Goal: Task Accomplishment & Management: Use online tool/utility

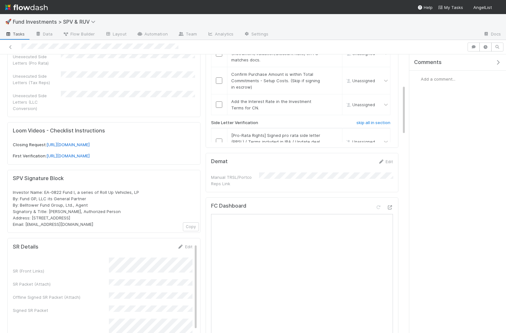
scroll to position [227, 0]
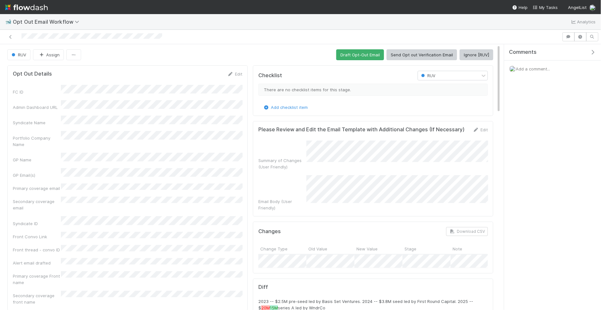
click at [119, 107] on div "FC ID Admin Dashboard URL Syndicate Name Portfolio Company Name GP Name GP Emai…" at bounding box center [127, 195] width 229 height 220
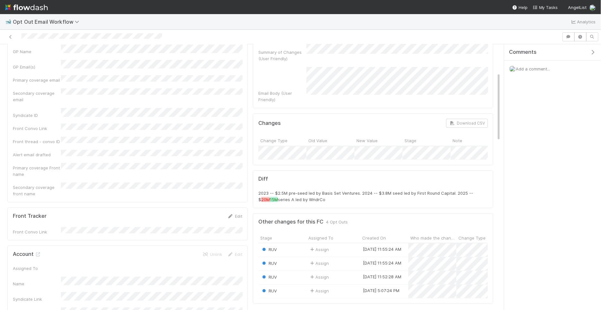
scroll to position [110, 0]
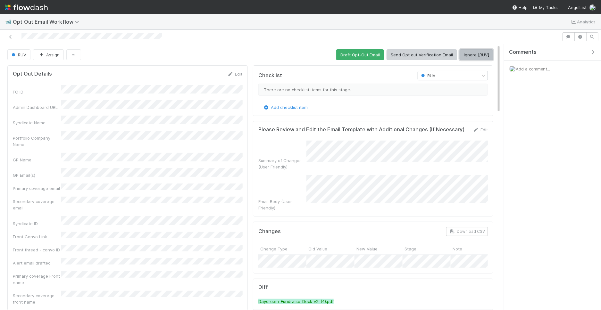
click at [476, 53] on button "Ignore [RUV]" at bounding box center [476, 54] width 34 height 11
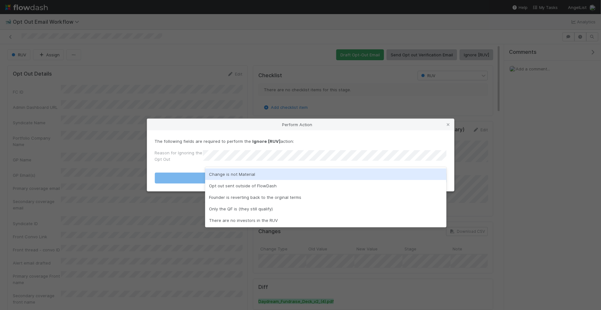
click at [240, 175] on div "Change is not Material" at bounding box center [325, 175] width 241 height 12
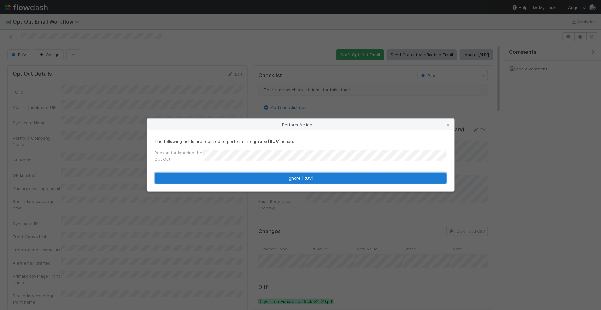
click at [240, 175] on button "Ignore [RUV]" at bounding box center [301, 178] width 292 height 11
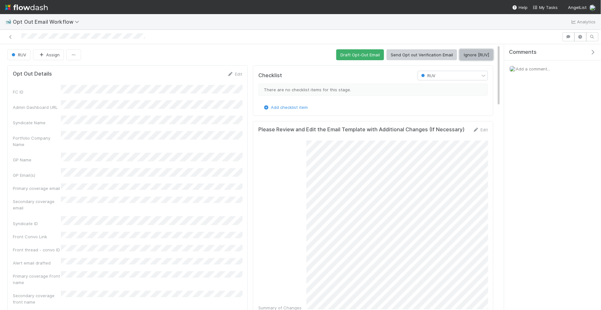
click at [472, 55] on button "Ignore [RUV]" at bounding box center [476, 54] width 34 height 11
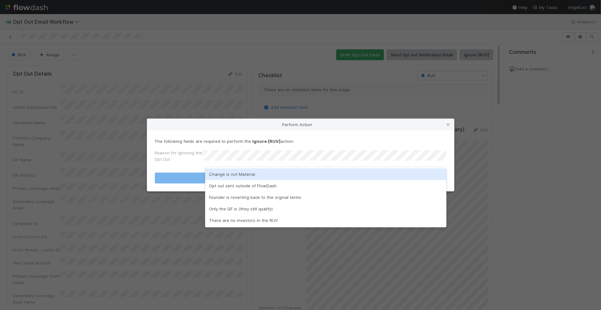
click at [253, 173] on div "Change is not Material" at bounding box center [325, 175] width 241 height 12
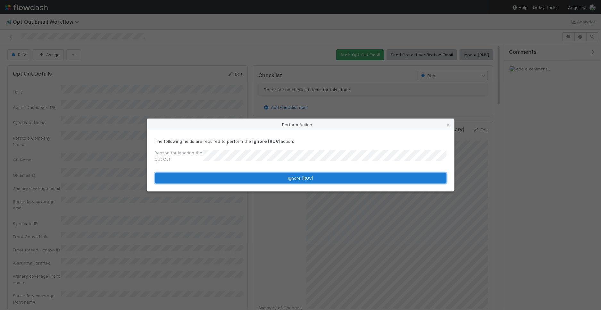
click at [250, 173] on button "Ignore [RUV]" at bounding box center [301, 178] width 292 height 11
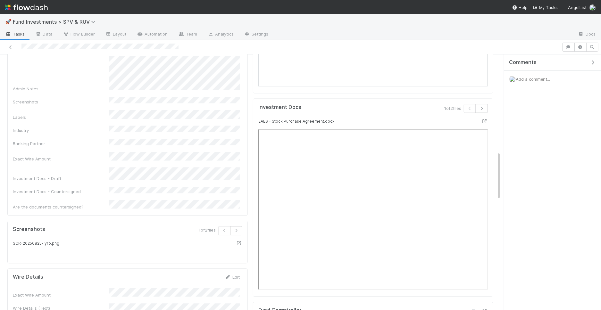
scroll to position [509, 0]
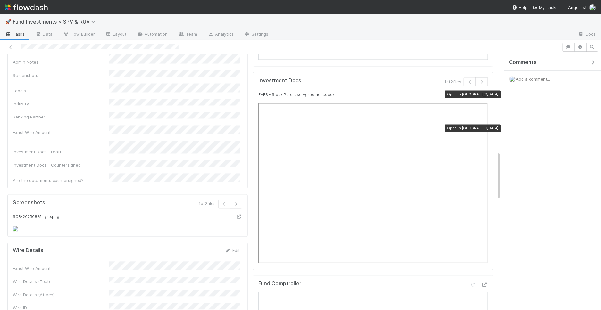
click at [482, 93] on icon at bounding box center [484, 95] width 6 height 4
